Goal: Navigation & Orientation: Understand site structure

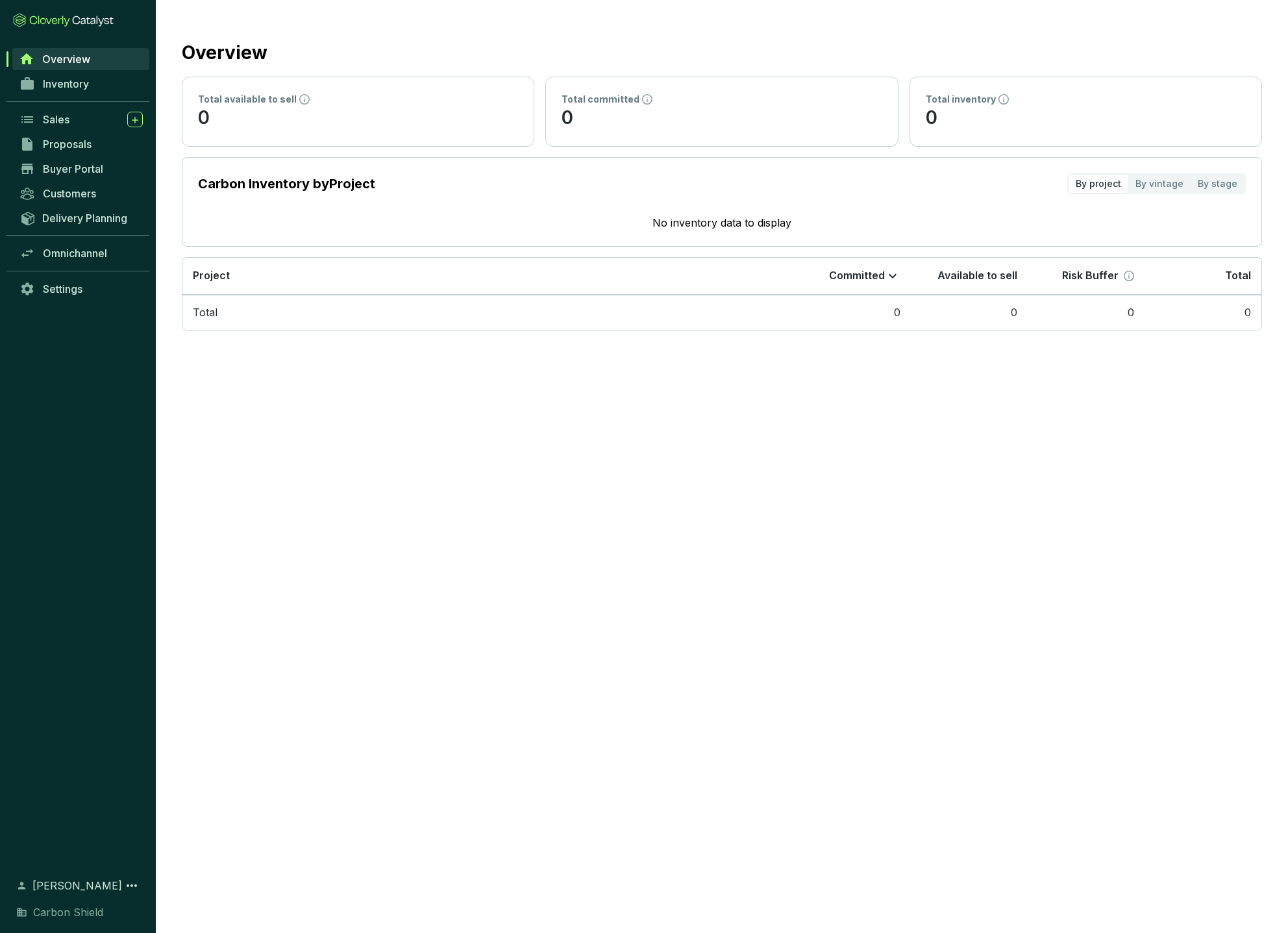
click at [957, 386] on section "Overview Total available to sell 0 Total committed 0 Total inventory 0 Carbon I…" at bounding box center [644, 466] width 1288 height 933
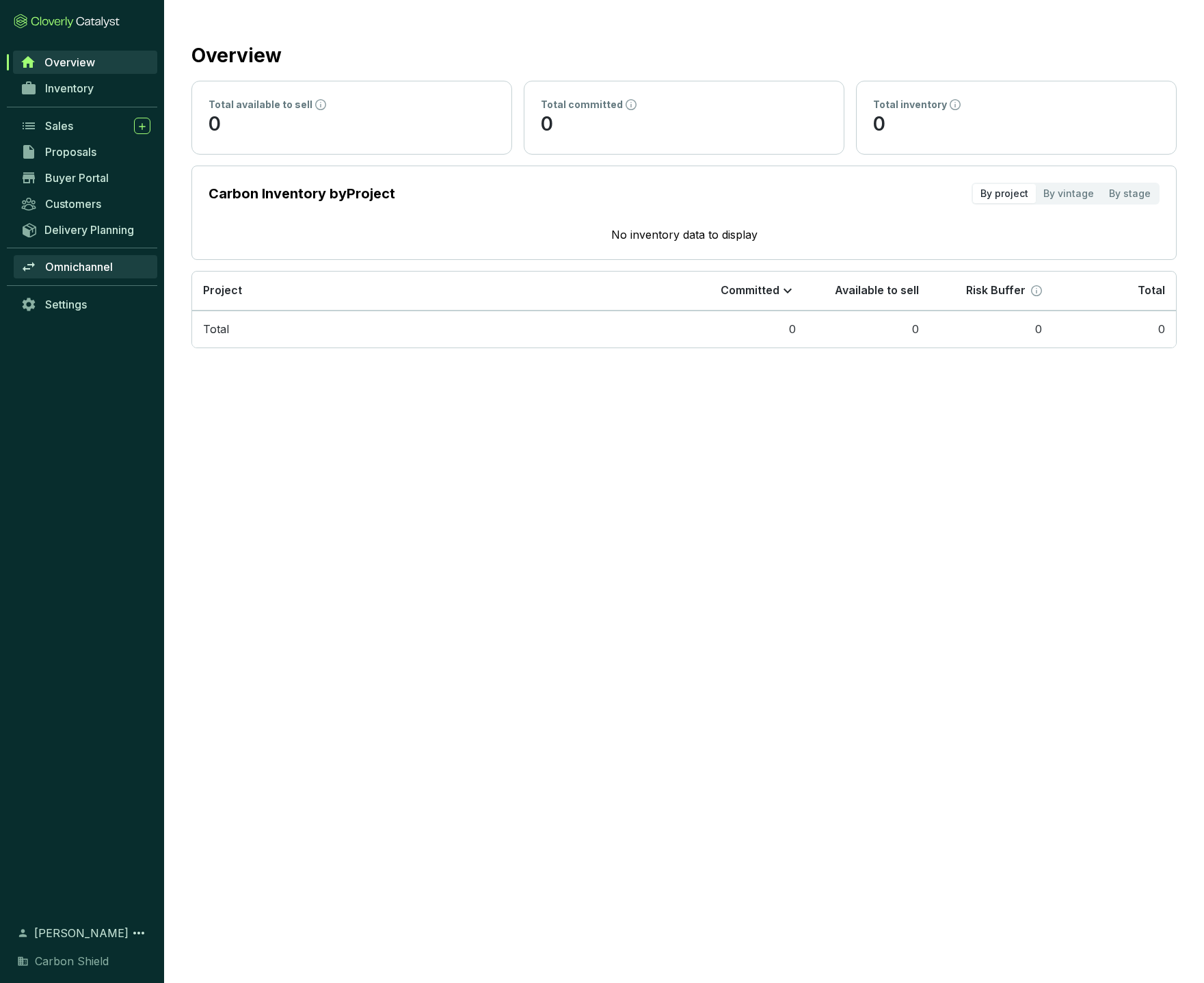
click at [73, 267] on span "Omnichannel" at bounding box center [79, 266] width 68 height 13
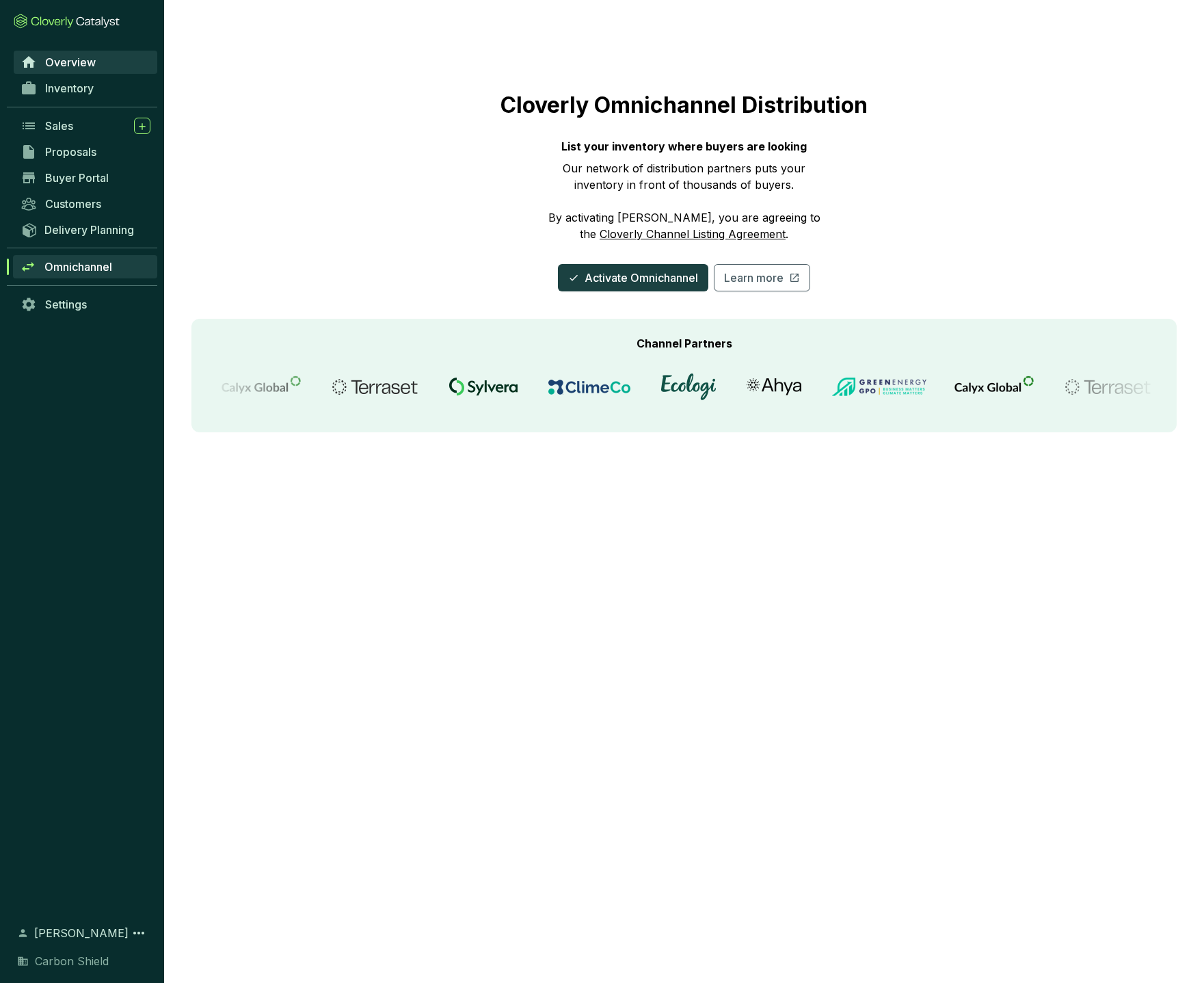
click at [66, 59] on span "Overview" at bounding box center [71, 61] width 51 height 13
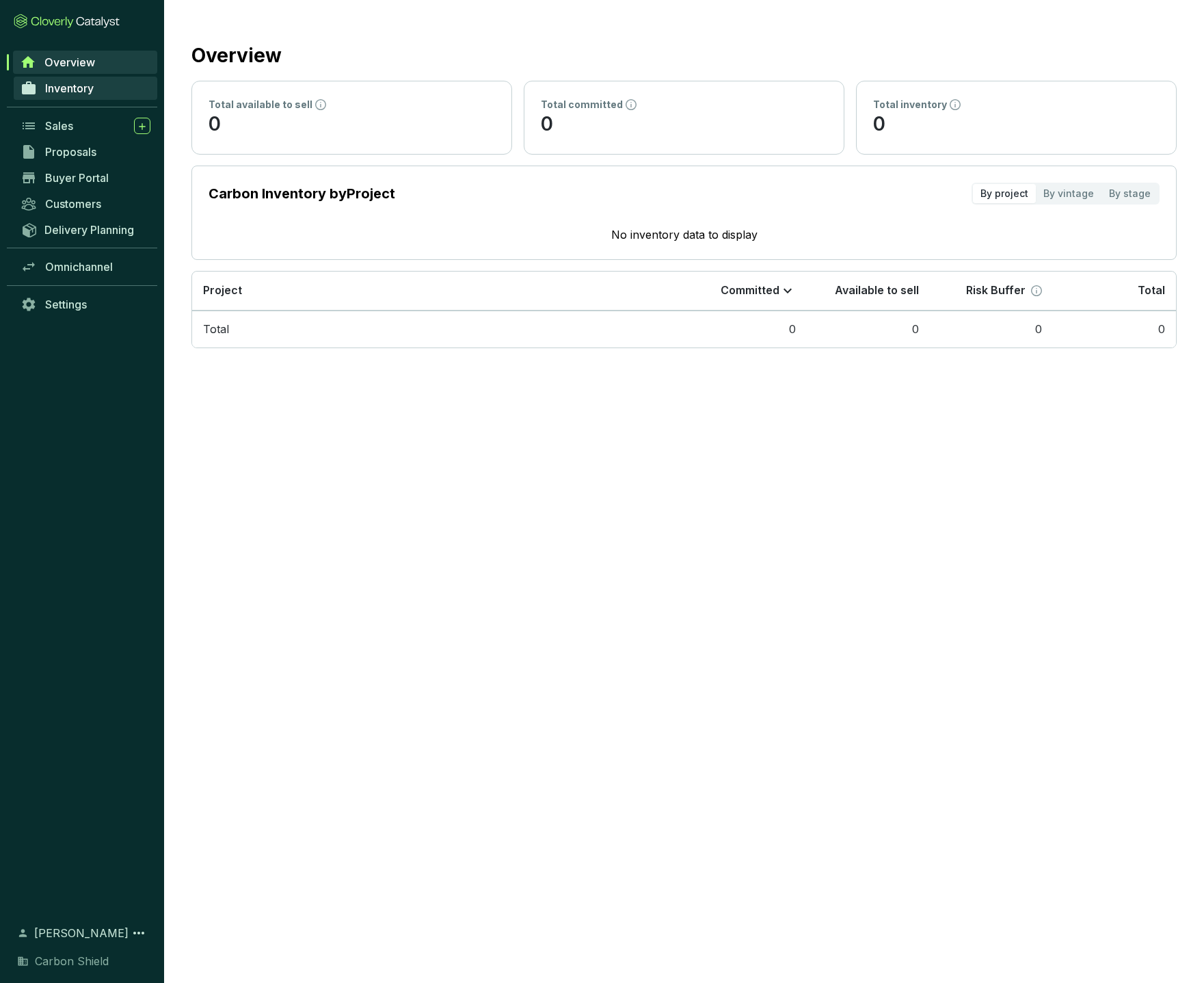
click at [65, 81] on span "Inventory" at bounding box center [69, 88] width 49 height 13
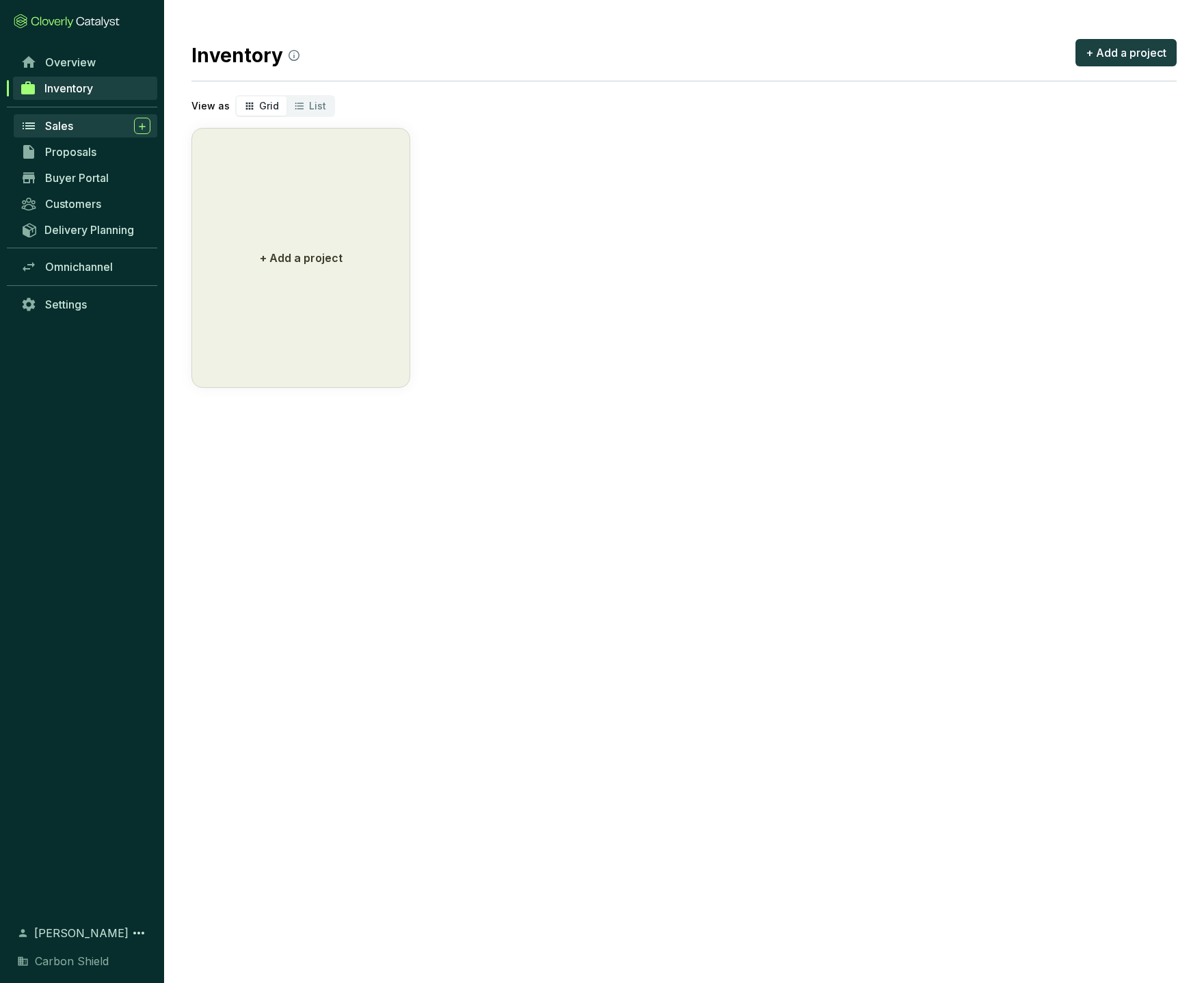
click at [76, 130] on div "Sales" at bounding box center [98, 125] width 105 height 16
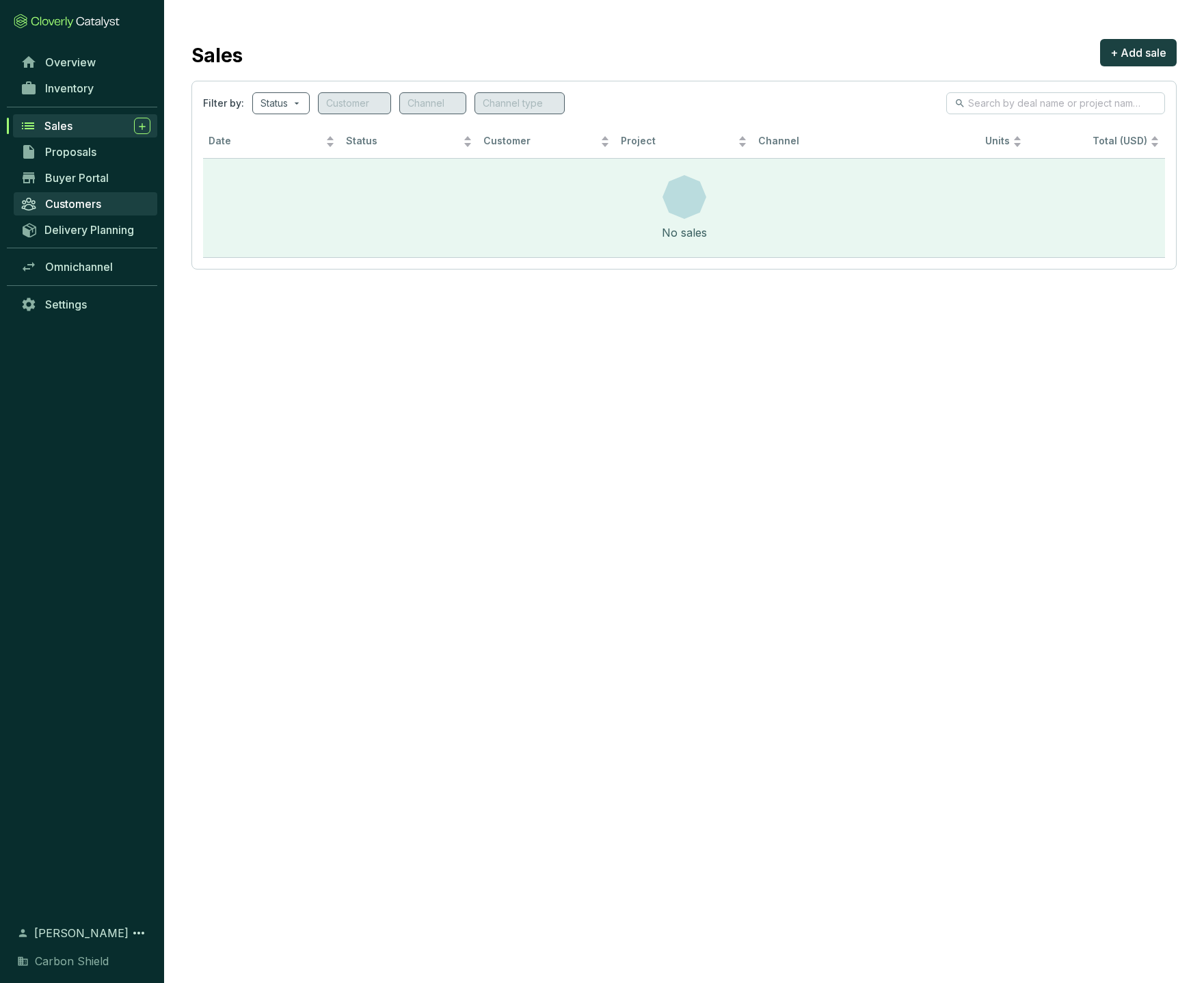
click at [66, 206] on span "Customers" at bounding box center [73, 204] width 56 height 13
